Goal: Transaction & Acquisition: Purchase product/service

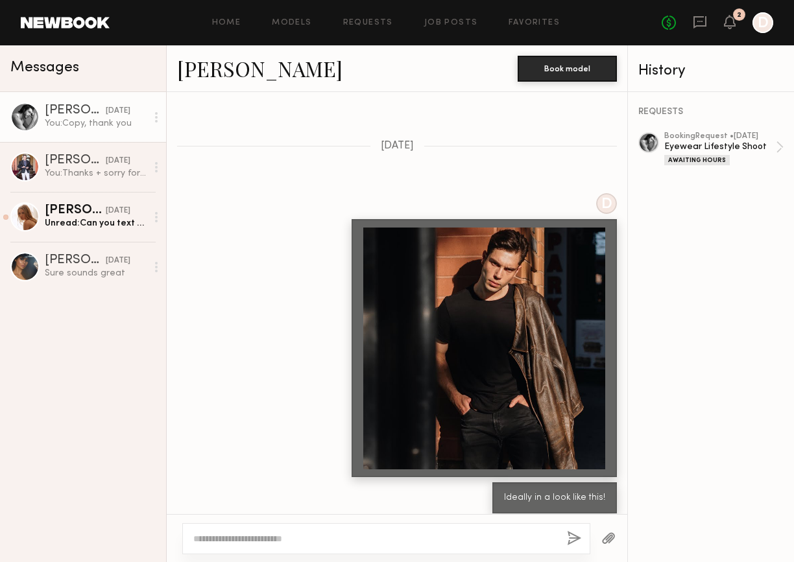
scroll to position [521, 0]
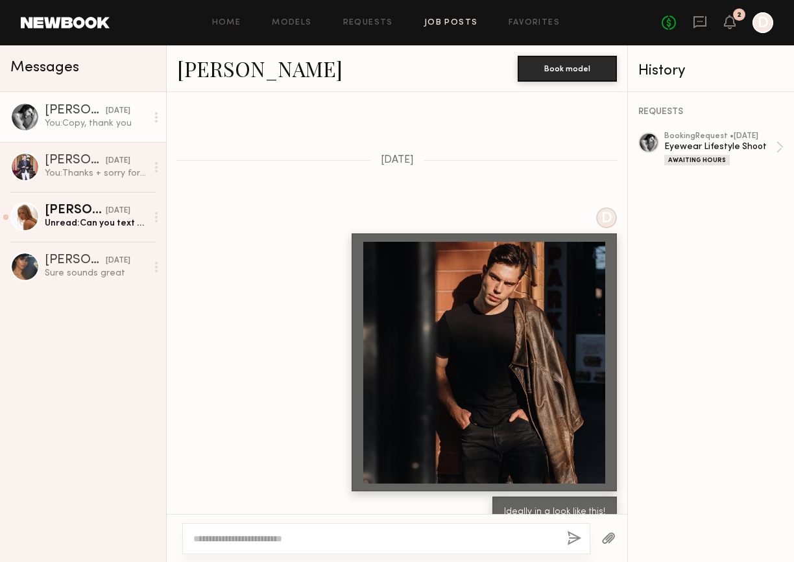
click at [457, 23] on link "Job Posts" at bounding box center [451, 23] width 54 height 8
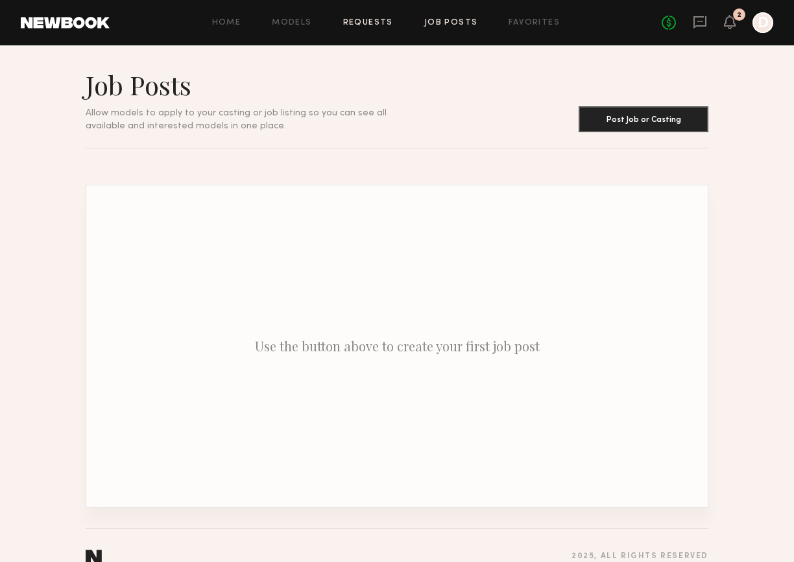
click at [367, 22] on link "Requests" at bounding box center [368, 23] width 50 height 8
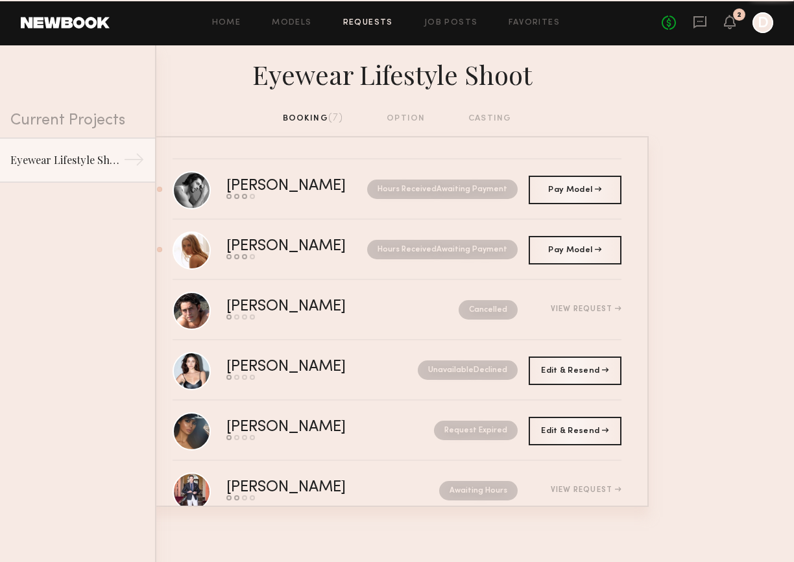
click at [282, 29] on div "Home Models Requests Job Posts Favorites Sign Out No fees up to $5,000 2 D" at bounding box center [441, 22] width 663 height 21
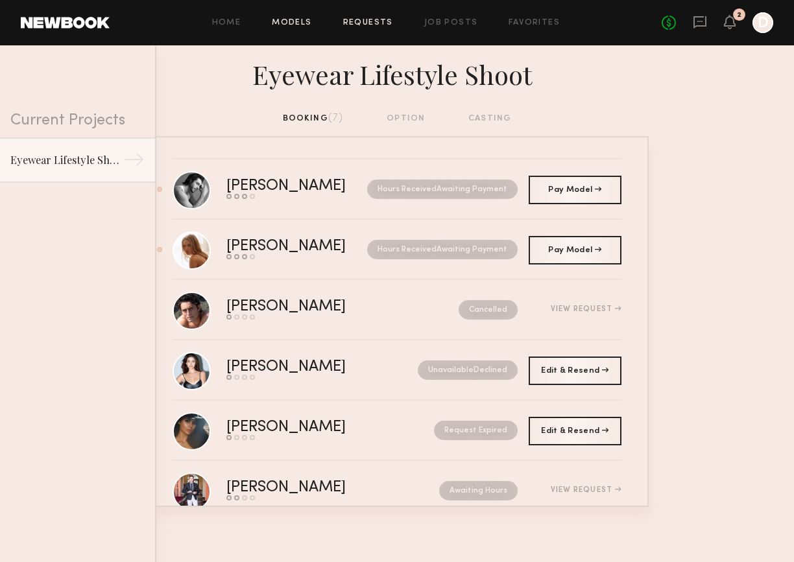
click at [289, 22] on link "Models" at bounding box center [292, 23] width 40 height 8
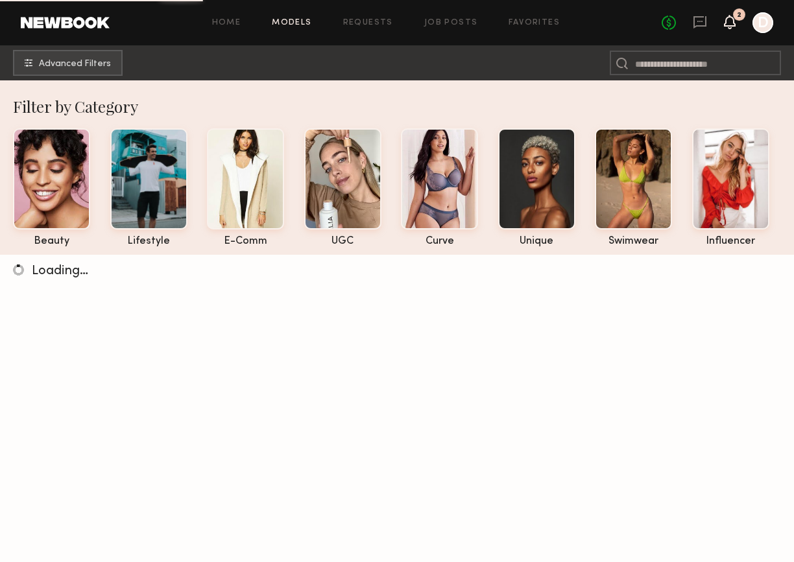
click at [728, 28] on icon at bounding box center [729, 28] width 4 height 2
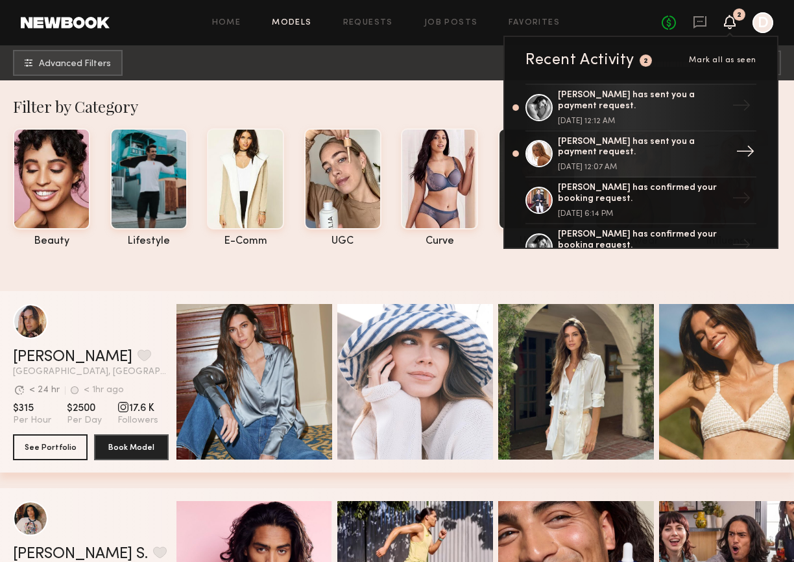
click at [670, 155] on div "[PERSON_NAME] has sent you a payment request." at bounding box center [642, 148] width 169 height 22
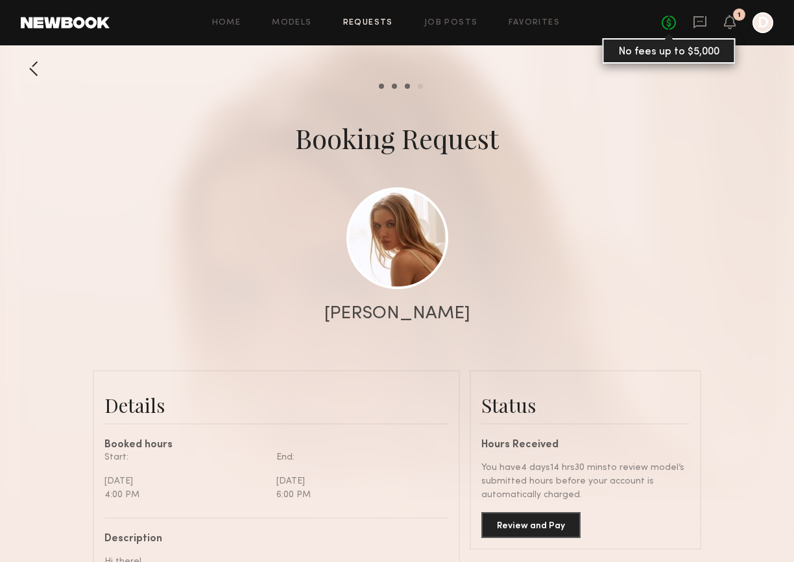
click at [663, 23] on link "No fees up to $5,000" at bounding box center [668, 23] width 14 height 14
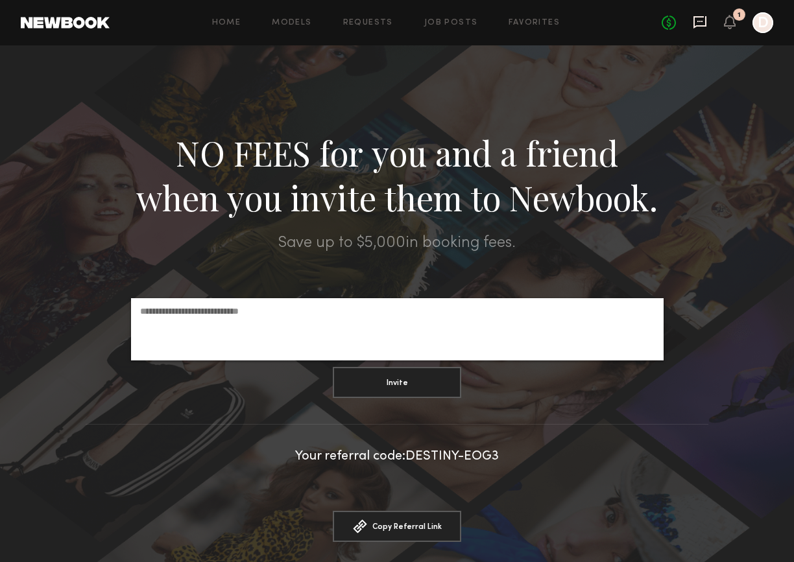
click at [700, 27] on icon at bounding box center [699, 22] width 14 height 14
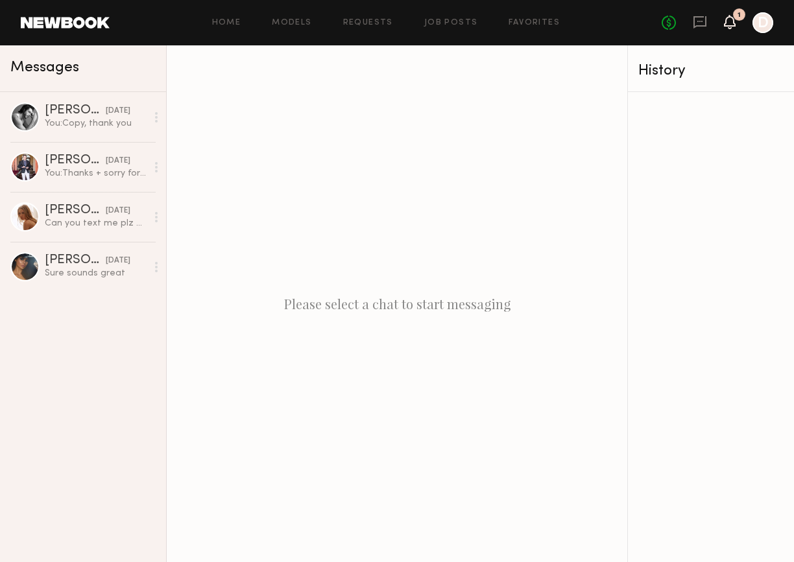
click at [730, 21] on icon at bounding box center [729, 21] width 10 height 9
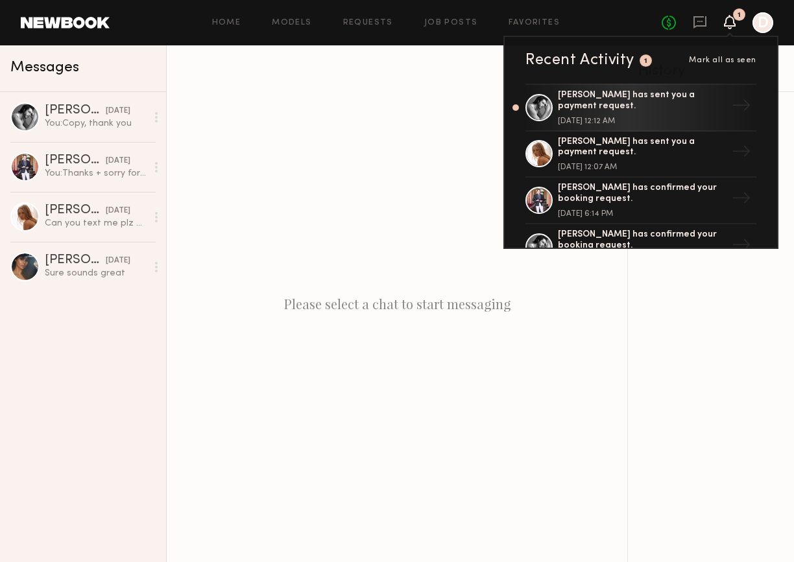
click at [755, 27] on div at bounding box center [762, 22] width 21 height 21
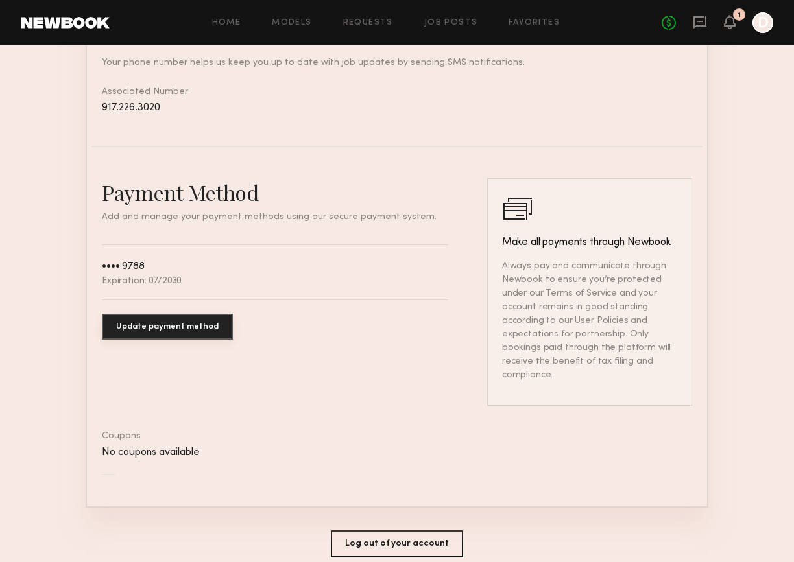
scroll to position [606, 0]
click at [190, 330] on button "Update payment method" at bounding box center [167, 326] width 131 height 26
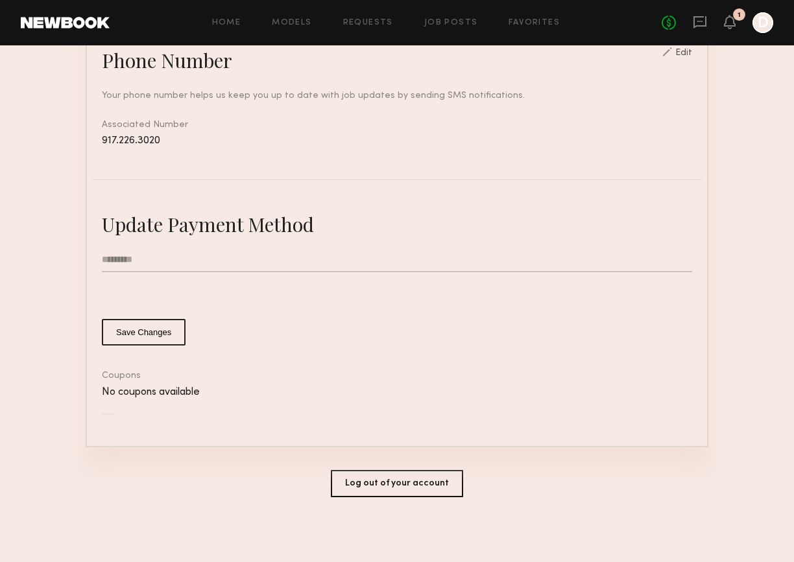
scroll to position [570, 0]
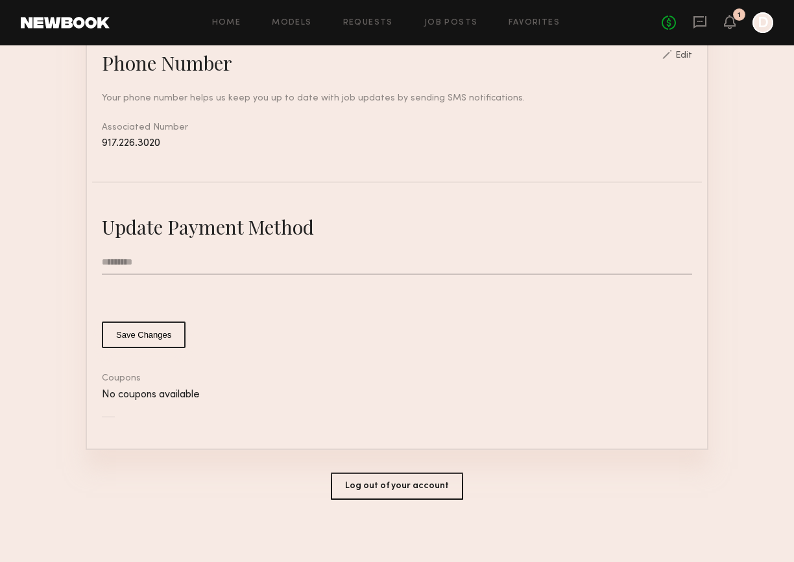
click at [129, 255] on input "text" at bounding box center [397, 262] width 590 height 25
type input "**********"
click at [126, 327] on button "Save Changes" at bounding box center [144, 335] width 84 height 27
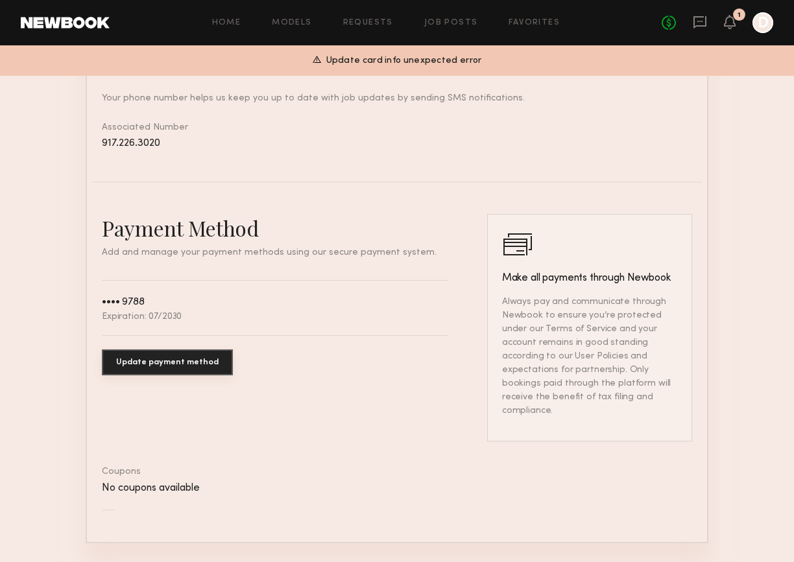
click at [176, 364] on button "Update payment method" at bounding box center [167, 362] width 131 height 26
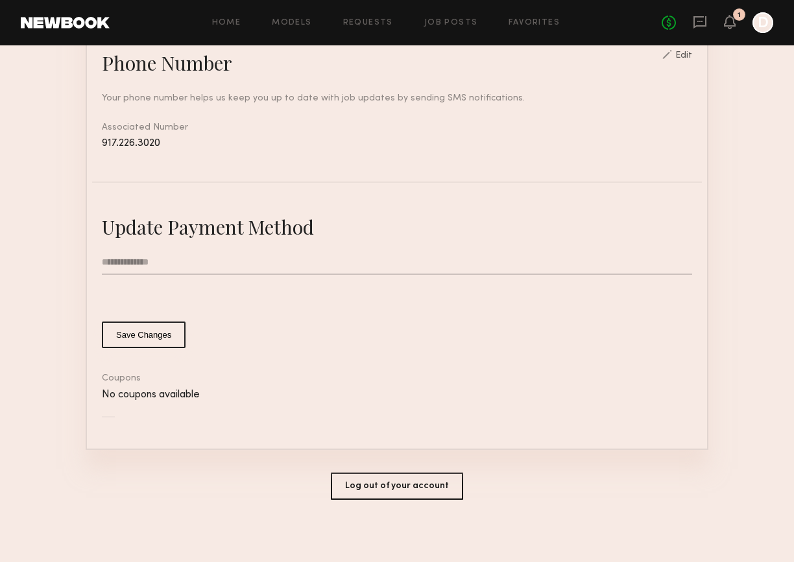
click at [144, 331] on button "Save Changes" at bounding box center [144, 335] width 84 height 27
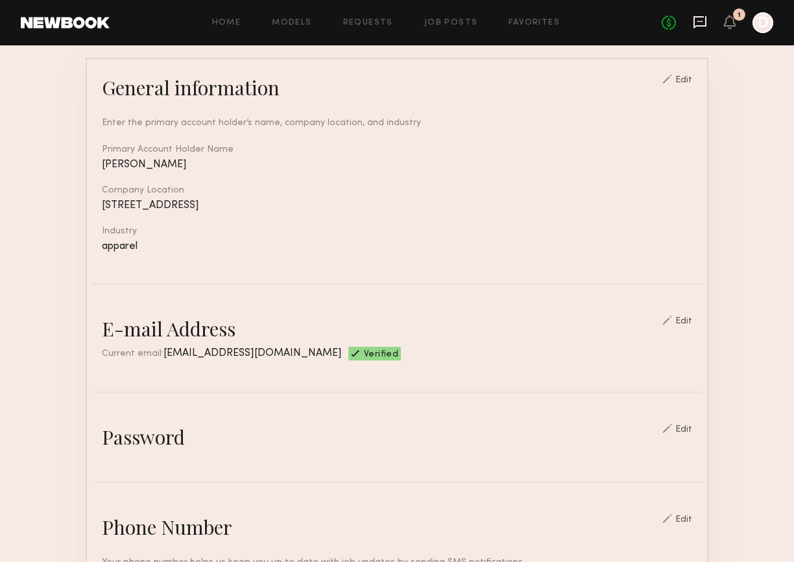
scroll to position [56, 0]
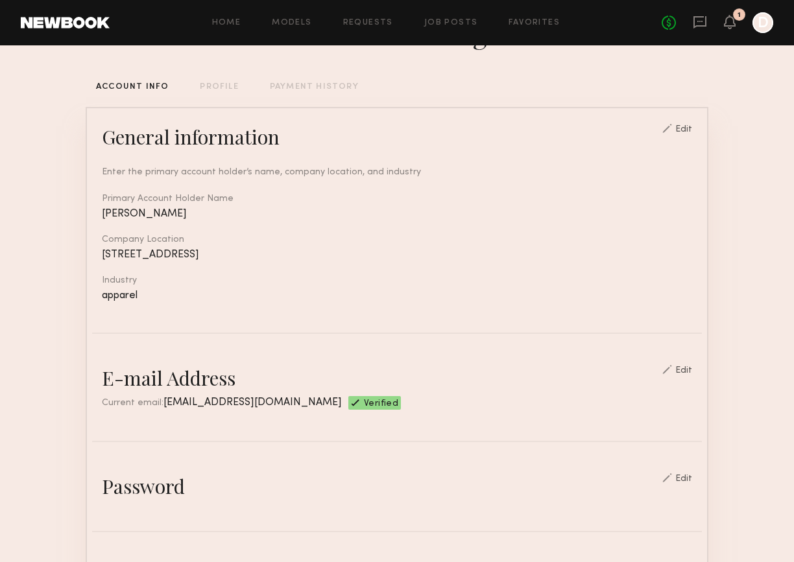
click at [737, 18] on div "1" at bounding box center [738, 15] width 3 height 7
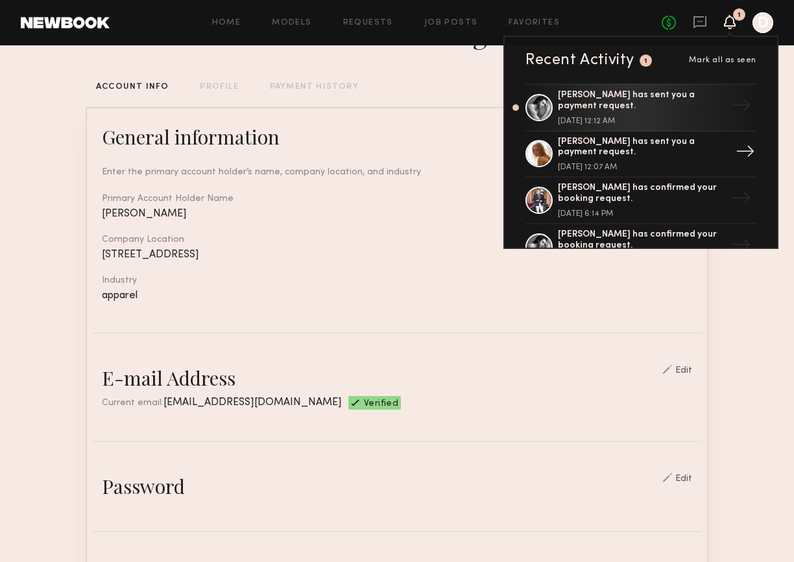
click at [668, 146] on div "[PERSON_NAME] has sent you a payment request." at bounding box center [642, 148] width 169 height 22
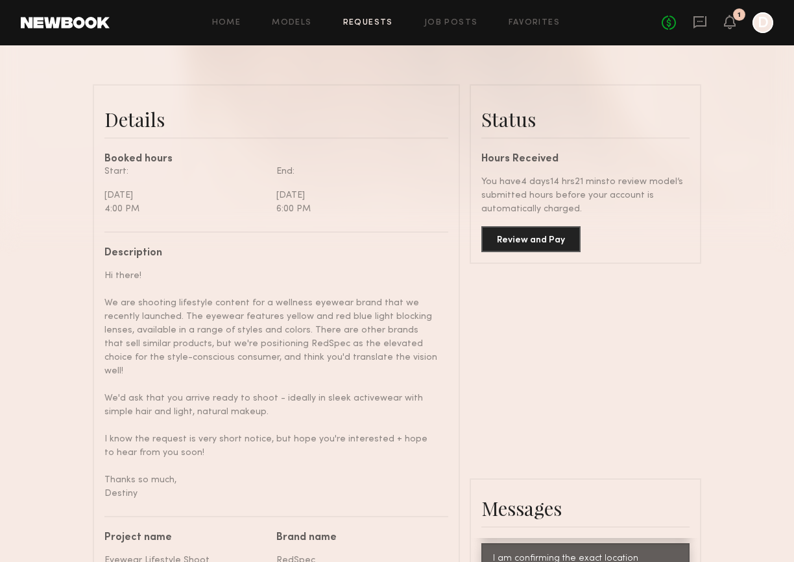
scroll to position [285, 0]
click at [547, 235] on button "Review and Pay" at bounding box center [530, 239] width 99 height 26
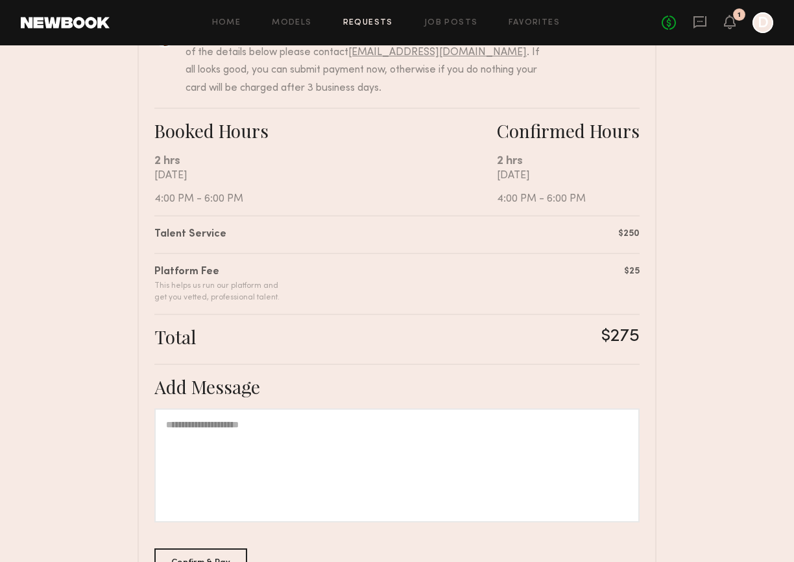
scroll to position [266, 0]
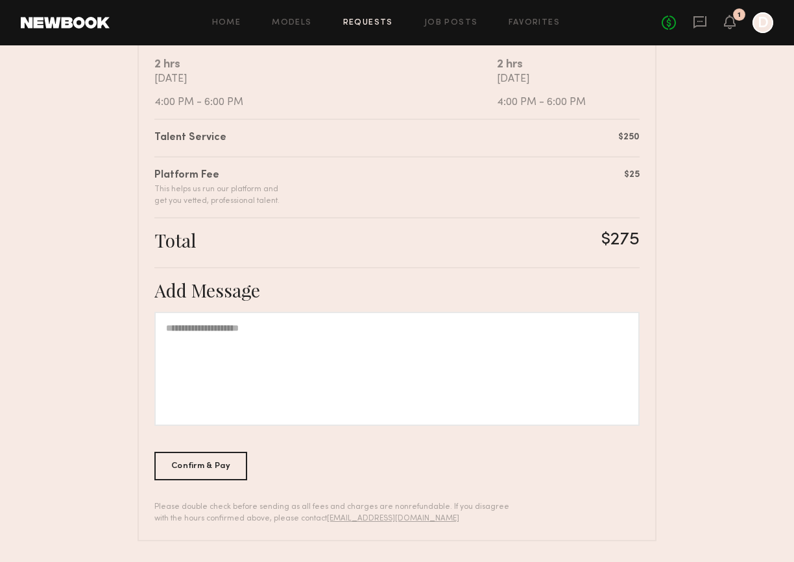
click at [186, 349] on div at bounding box center [396, 369] width 485 height 114
click at [225, 456] on div "Confirm & Pay" at bounding box center [200, 465] width 93 height 29
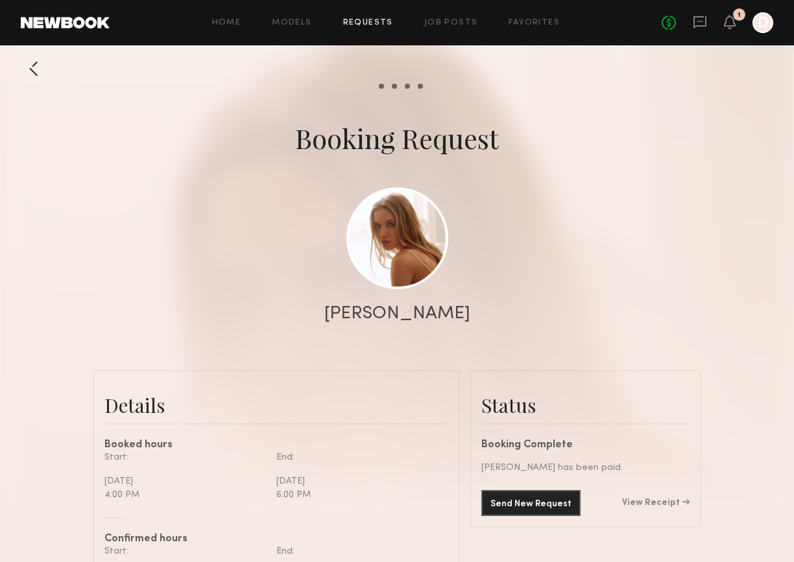
click at [672, 510] on div "Send New Request View Receipt" at bounding box center [585, 503] width 208 height 26
click at [670, 505] on link "View Receipt" at bounding box center [655, 503] width 67 height 9
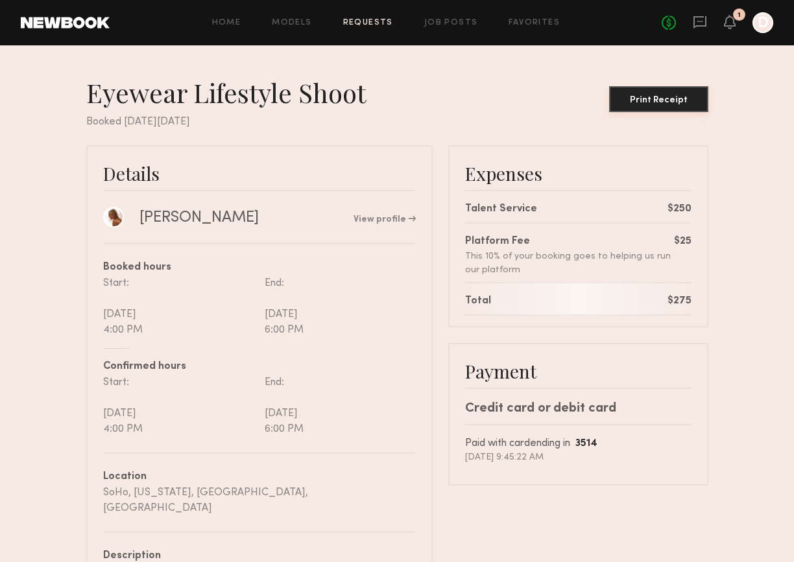
click at [672, 100] on div "Print Receipt" at bounding box center [658, 100] width 89 height 9
click at [546, 413] on div "Credit card or debit card" at bounding box center [578, 408] width 226 height 19
click at [729, 19] on icon at bounding box center [729, 21] width 10 height 9
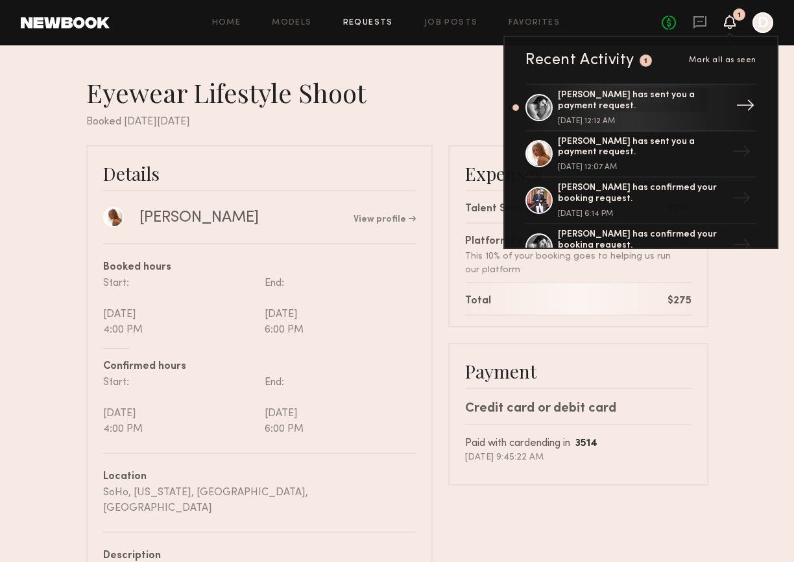
click at [638, 115] on div "[PERSON_NAME] has sent you a payment request. [DATE] 12:12 AM" at bounding box center [642, 107] width 169 height 35
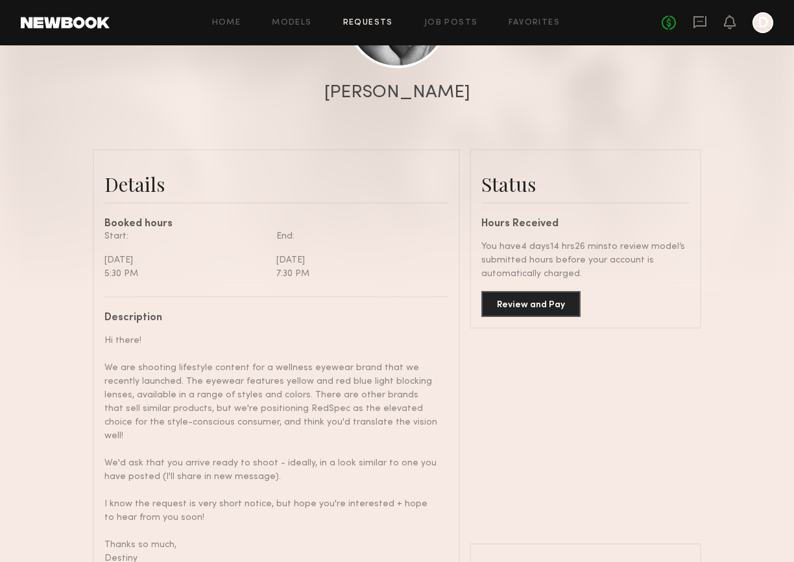
scroll to position [338, 0]
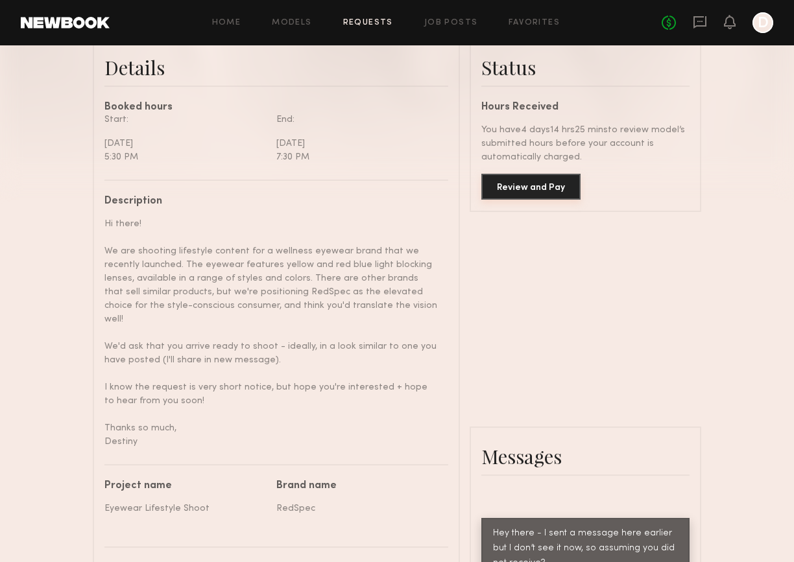
click at [534, 182] on button "Review and Pay" at bounding box center [530, 187] width 99 height 26
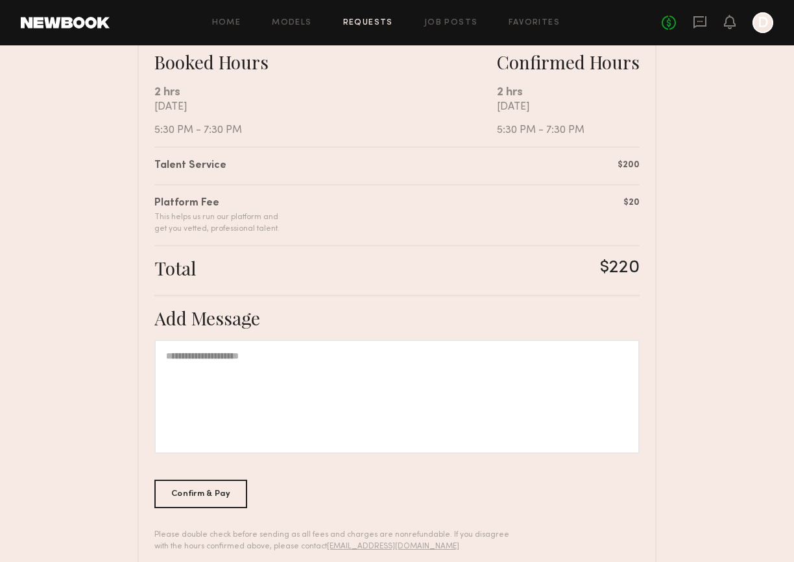
scroll to position [262, 0]
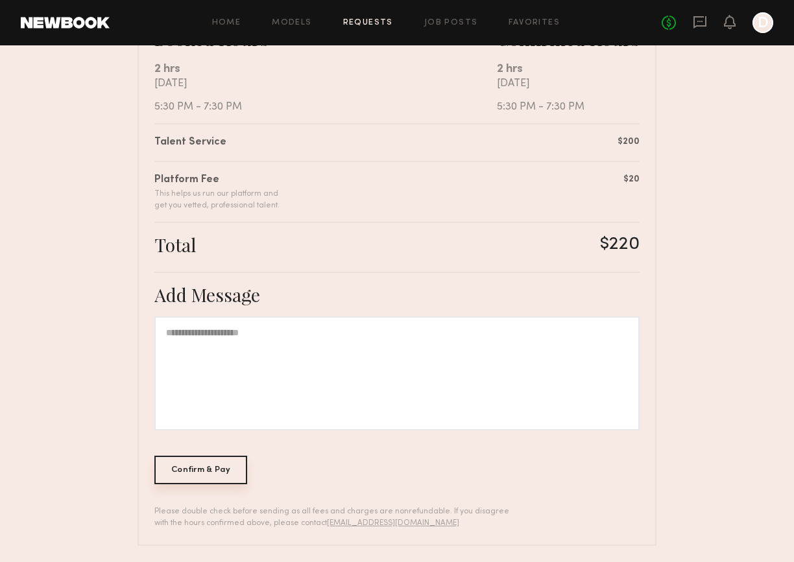
click at [212, 466] on div "Confirm & Pay" at bounding box center [200, 470] width 93 height 29
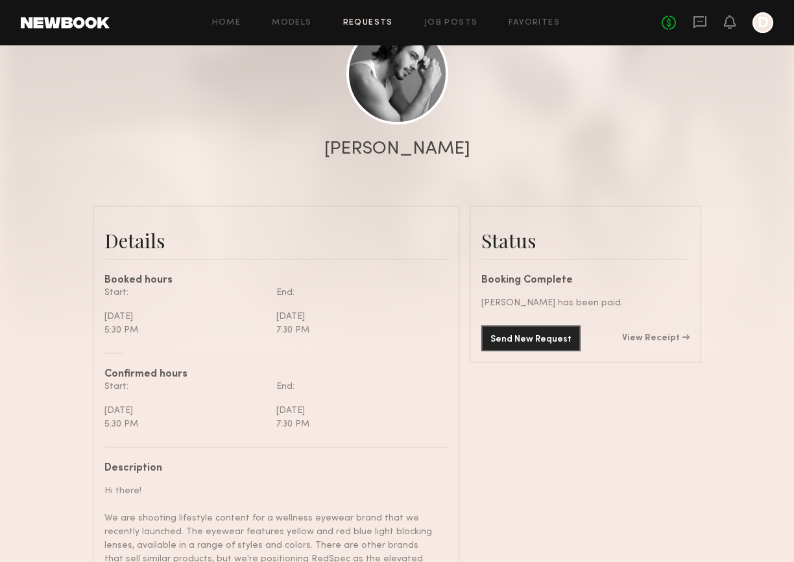
scroll to position [152, 0]
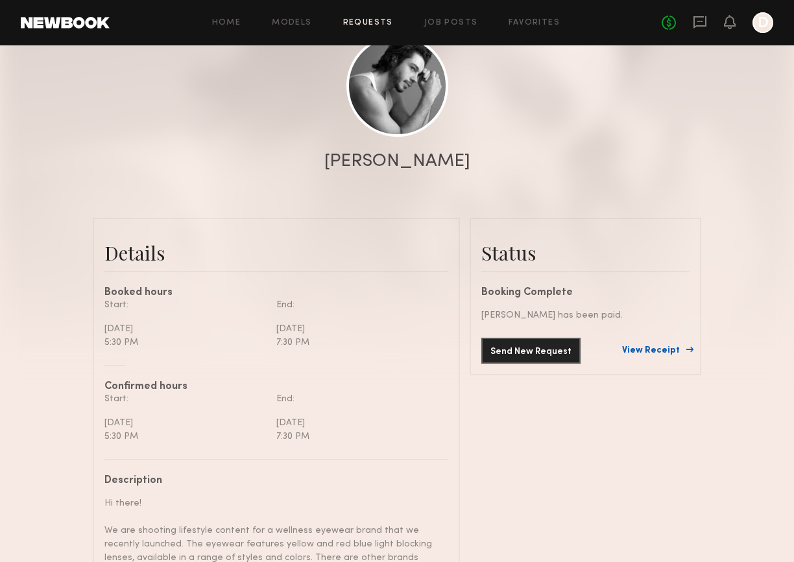
click at [654, 351] on link "View Receipt" at bounding box center [655, 350] width 67 height 9
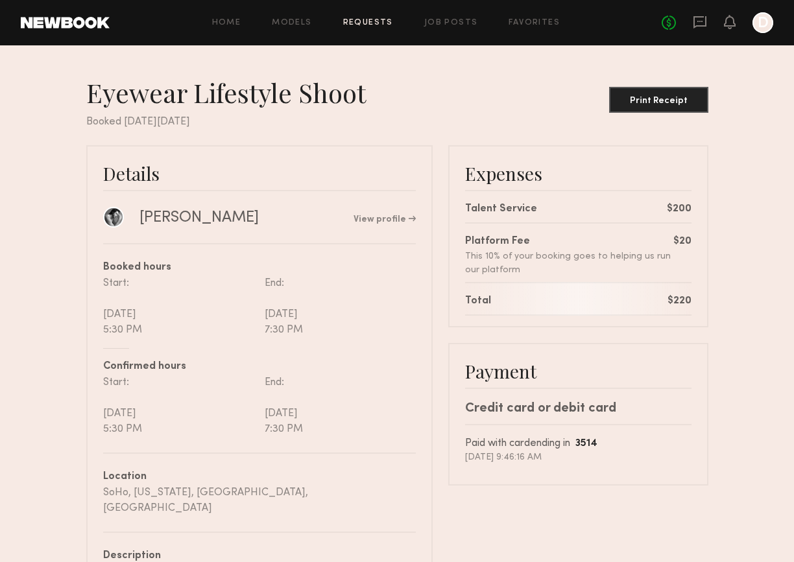
click at [767, 24] on div at bounding box center [762, 22] width 21 height 21
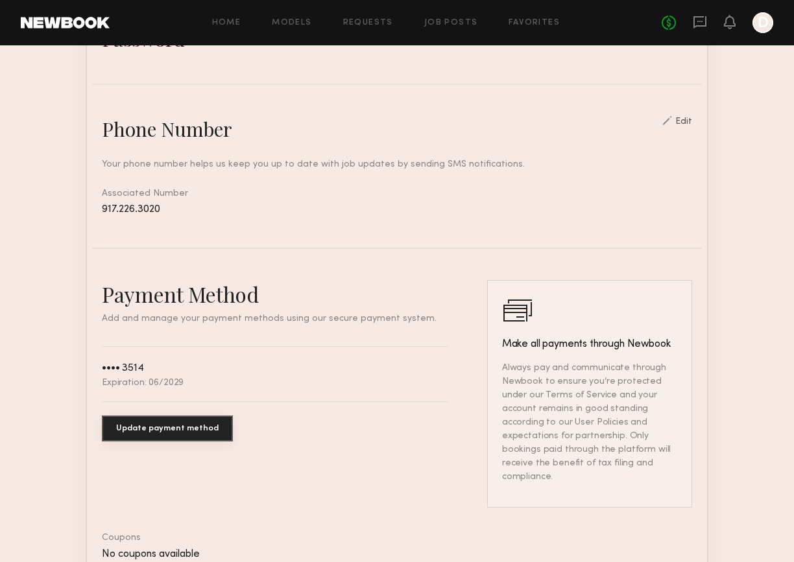
scroll to position [509, 0]
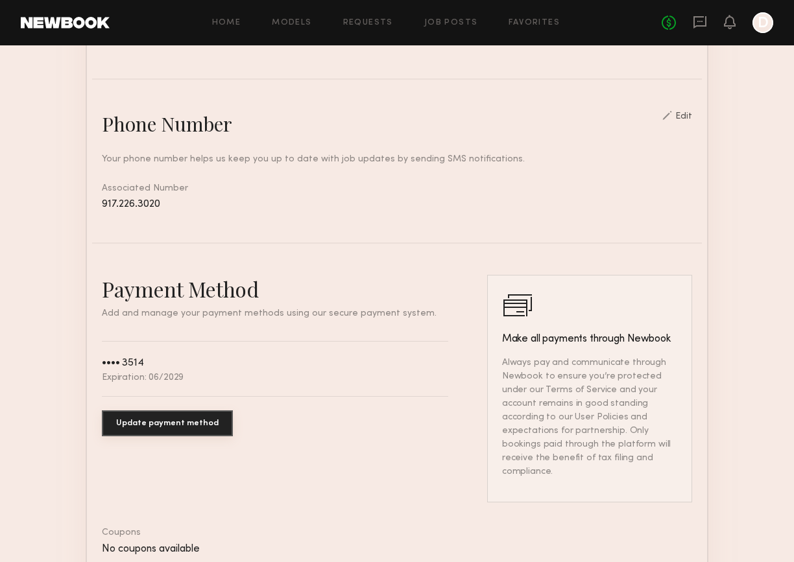
click at [139, 426] on button "Update payment method" at bounding box center [167, 423] width 131 height 26
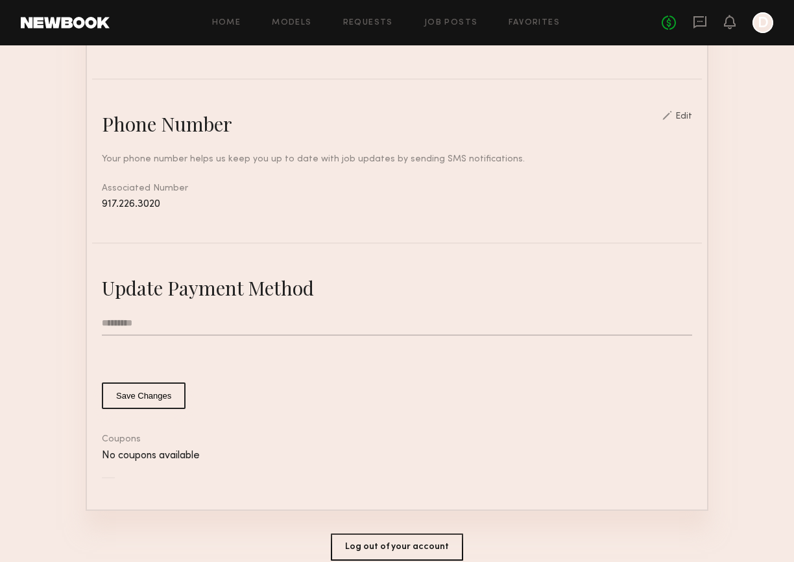
click at [155, 318] on input "text" at bounding box center [397, 323] width 590 height 25
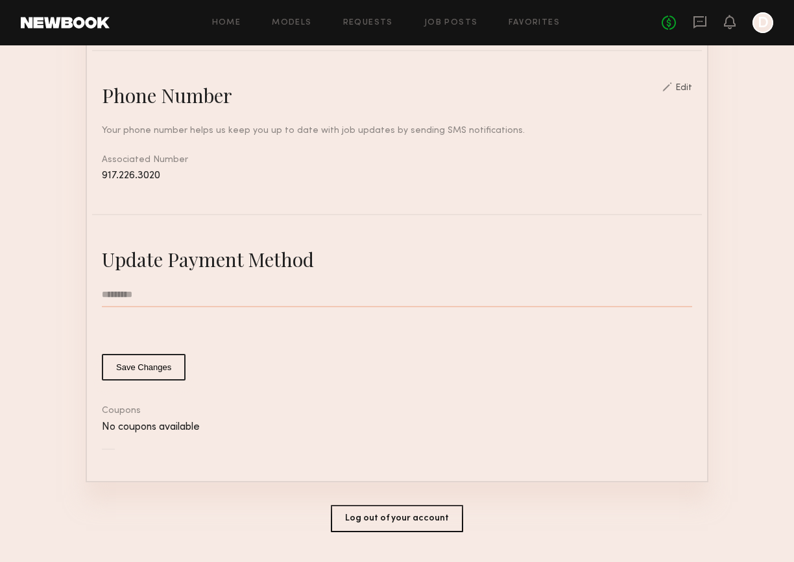
click at [112, 310] on form "Save Changes" at bounding box center [397, 332] width 590 height 98
click at [115, 292] on input "text" at bounding box center [397, 295] width 590 height 25
type input "*"
click at [59, 254] on section "Account Settings ACCOUNT INFO PROFILE PAYMENT HISTORY General information Edit …" at bounding box center [397, 52] width 794 height 1089
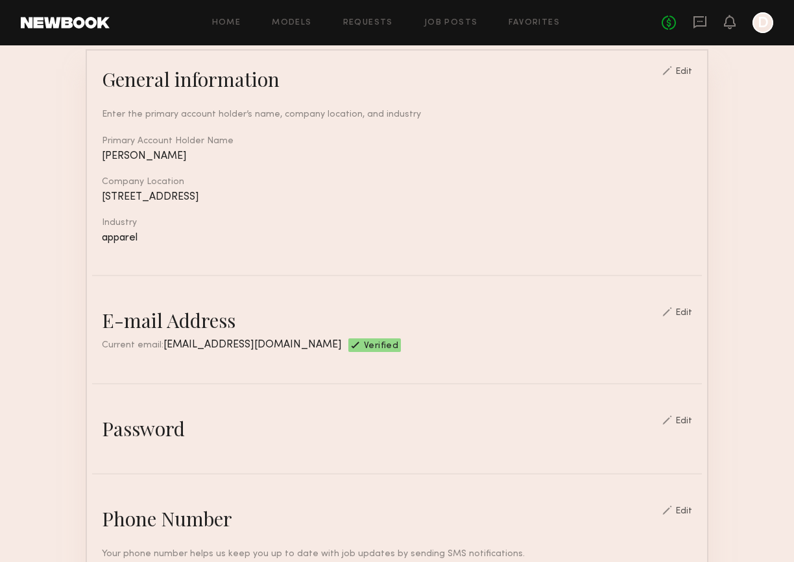
scroll to position [0, 0]
